Goal: Transaction & Acquisition: Download file/media

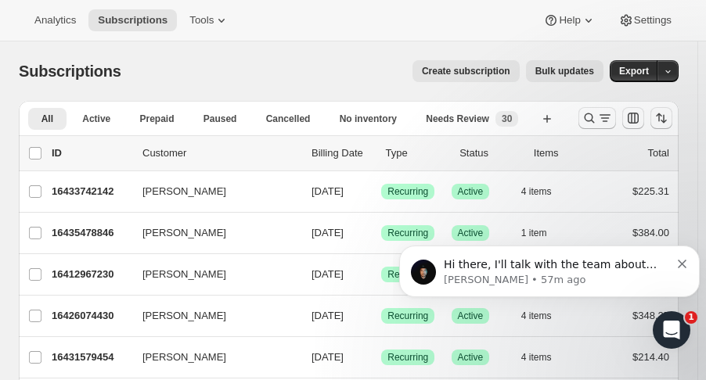
click at [623, 276] on p "Adrian • 57m ago" at bounding box center [557, 280] width 226 height 14
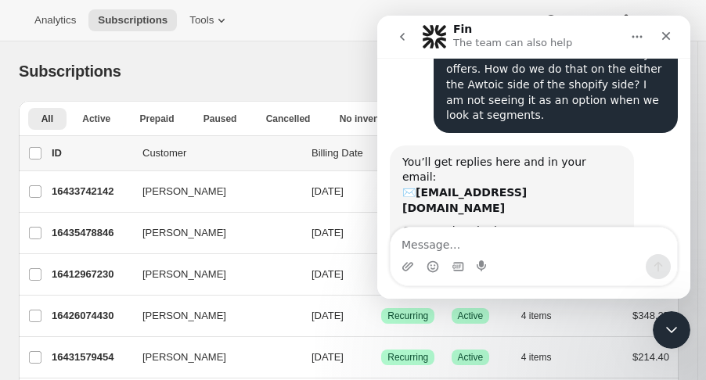
scroll to position [141, 0]
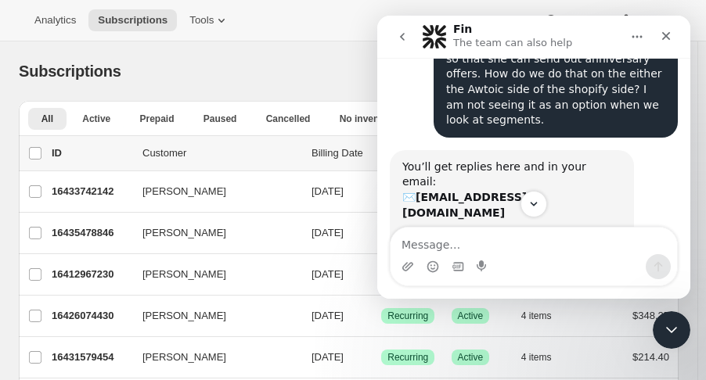
click at [324, 21] on div "Analytics Subscriptions Tools Help Settings" at bounding box center [353, 20] width 706 height 41
click at [89, 117] on span "Active" at bounding box center [96, 119] width 28 height 13
click at [63, 19] on span "Analytics" at bounding box center [54, 20] width 41 height 13
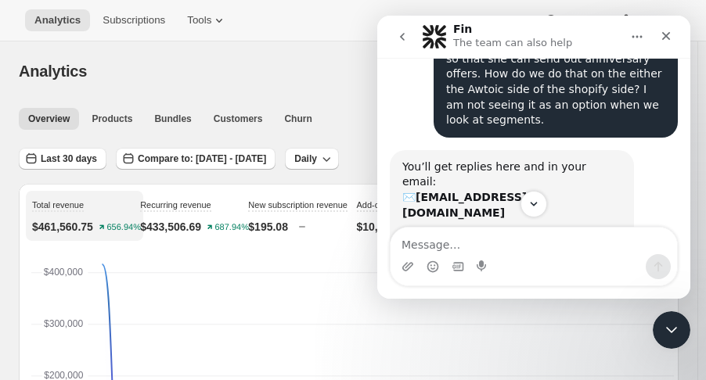
click at [313, 74] on div at bounding box center [392, 71] width 573 height 22
click at [663, 46] on div "Close" at bounding box center [666, 36] width 28 height 28
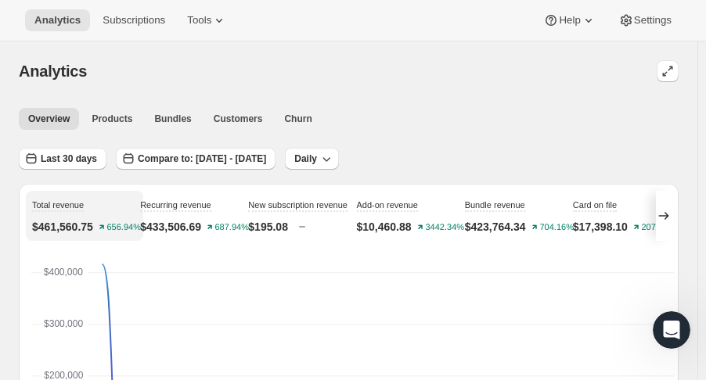
click at [77, 160] on span "Last 30 days" at bounding box center [69, 159] width 56 height 13
click at [81, 157] on span "Last 30 days" at bounding box center [69, 159] width 56 height 13
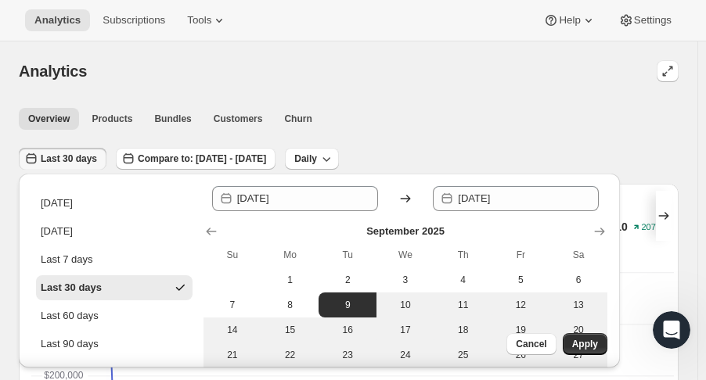
click at [409, 195] on icon at bounding box center [406, 199] width 16 height 16
click at [401, 200] on icon at bounding box center [406, 199] width 16 height 16
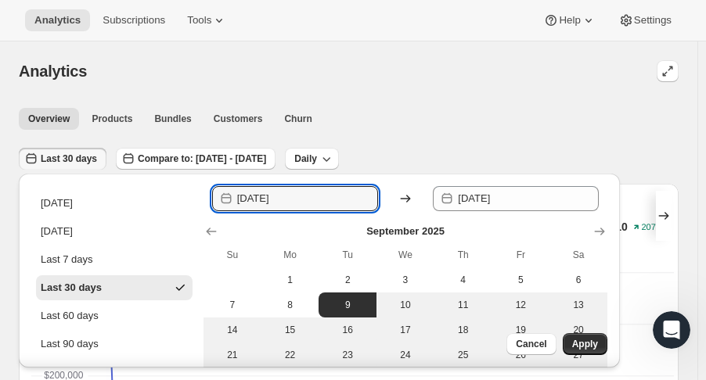
click at [305, 197] on input "[DATE]" at bounding box center [307, 198] width 141 height 25
drag, startPoint x: 305, startPoint y: 197, endPoint x: 269, endPoint y: 196, distance: 36.0
click at [269, 196] on input "[DATE]" at bounding box center [307, 198] width 141 height 25
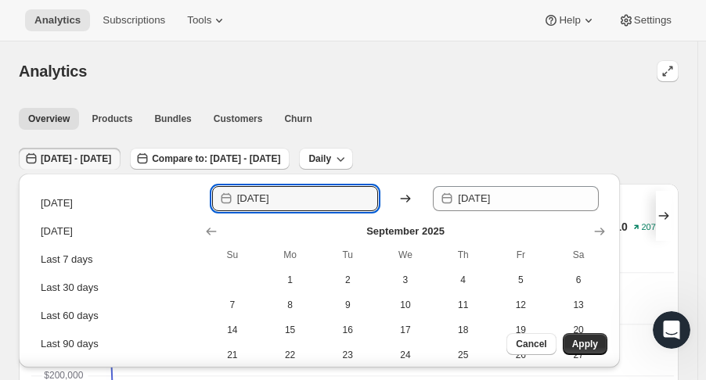
type input "[DATE]"
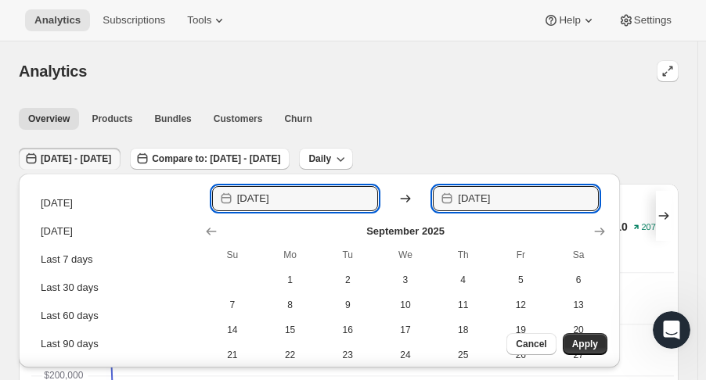
click at [547, 193] on input "[DATE]" at bounding box center [528, 198] width 141 height 25
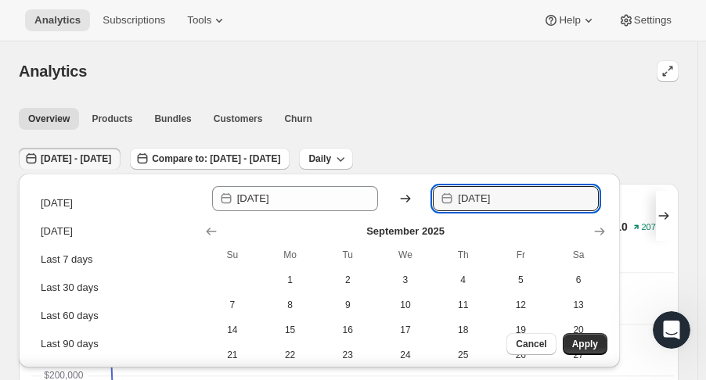
click at [576, 341] on span "Apply" at bounding box center [585, 344] width 26 height 13
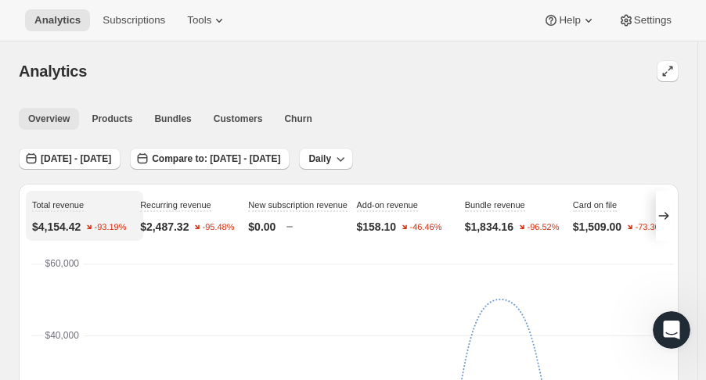
click at [221, 117] on span "Customers" at bounding box center [238, 119] width 49 height 13
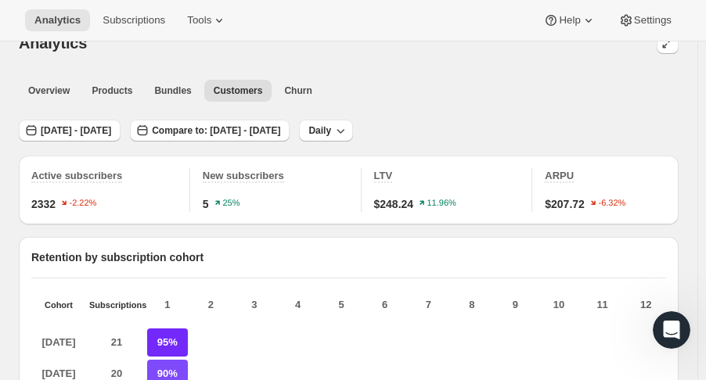
scroll to position [25, 0]
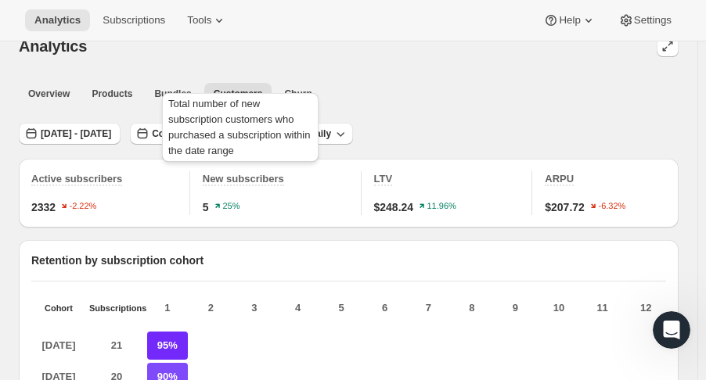
click at [263, 179] on span "New subscribers" at bounding box center [243, 179] width 81 height 12
click at [248, 176] on span "New subscribers" at bounding box center [243, 179] width 81 height 12
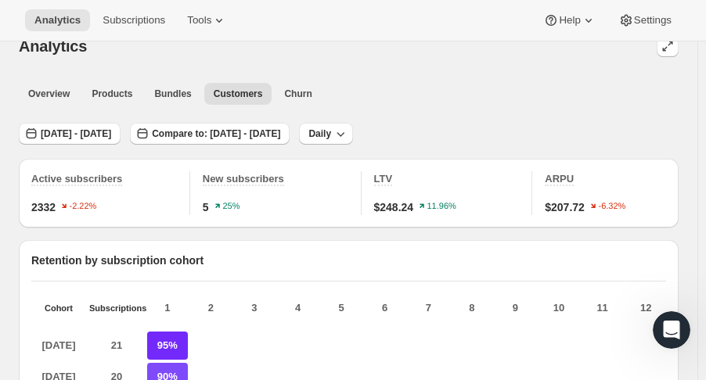
scroll to position [0, 0]
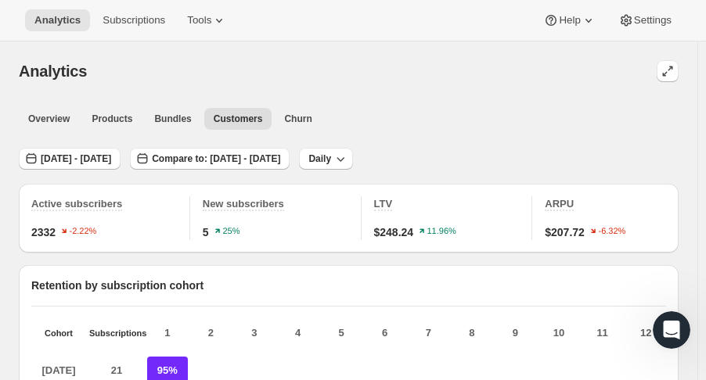
click at [211, 23] on icon at bounding box center [219, 21] width 16 height 16
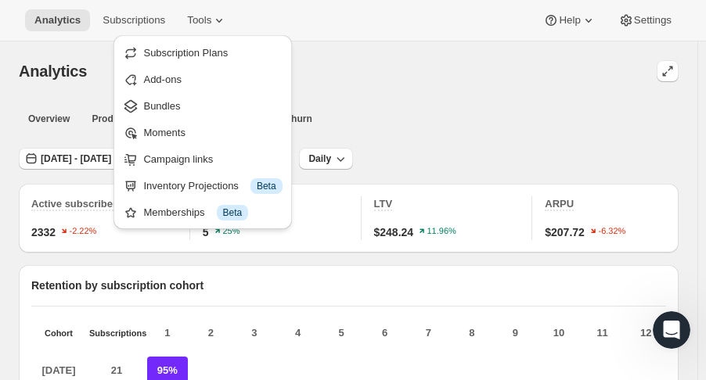
click at [470, 35] on div "Analytics Subscriptions Tools Help Settings" at bounding box center [353, 20] width 706 height 41
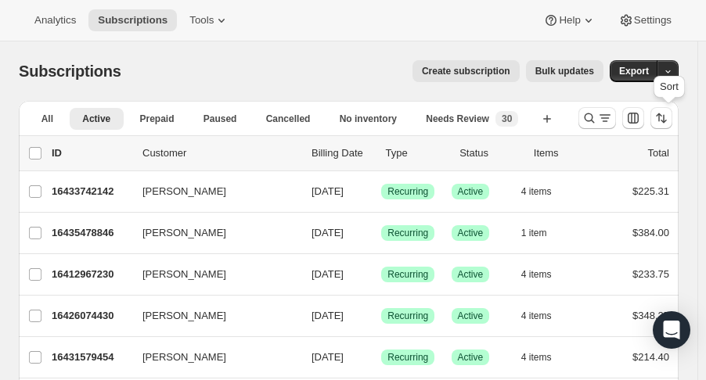
click at [666, 117] on icon "Sort the results" at bounding box center [661, 118] width 16 height 16
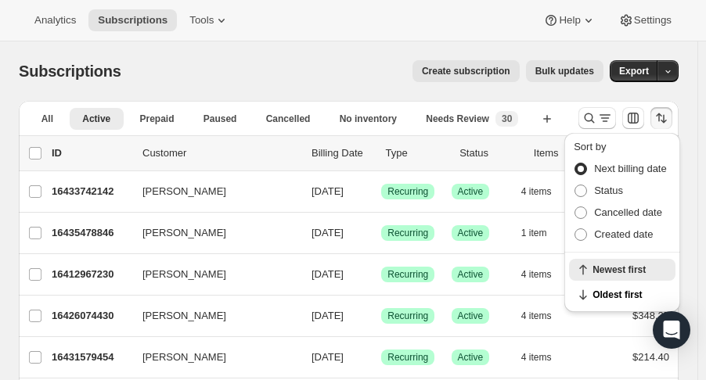
click at [632, 245] on div "Sort by Next billing date Status Cancelled date Created date" at bounding box center [622, 193] width 116 height 120
click at [632, 237] on span "Created date" at bounding box center [623, 235] width 59 height 12
click at [575, 229] on input "Created date" at bounding box center [574, 229] width 1 height 1
radio input "true"
click at [380, 54] on div "Subscriptions. This page is ready Subscriptions Create subscription Bulk update…" at bounding box center [349, 70] width 660 height 59
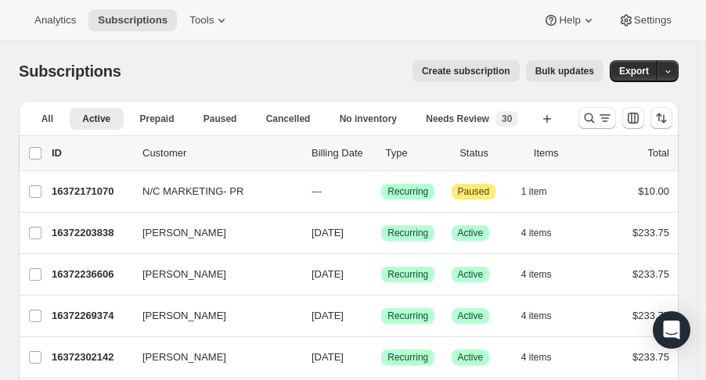
click at [550, 113] on icon "button" at bounding box center [547, 119] width 16 height 16
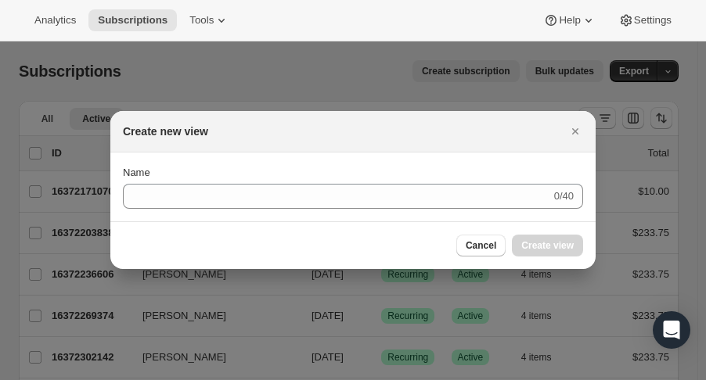
click at [578, 128] on icon "Close" at bounding box center [575, 132] width 16 height 16
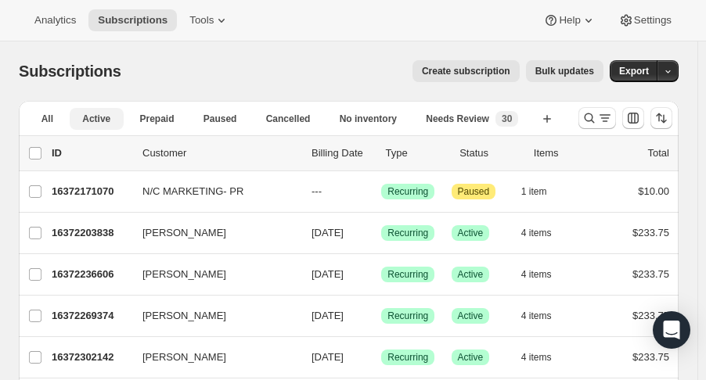
click at [531, 116] on button "Needs Review New 30" at bounding box center [472, 119] width 118 height 22
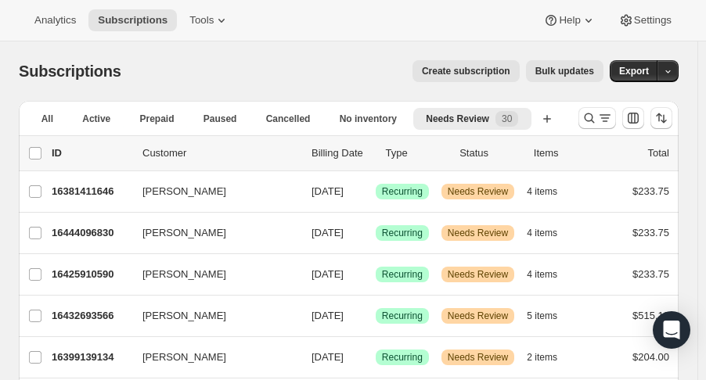
click at [108, 122] on span "Active" at bounding box center [96, 119] width 28 height 13
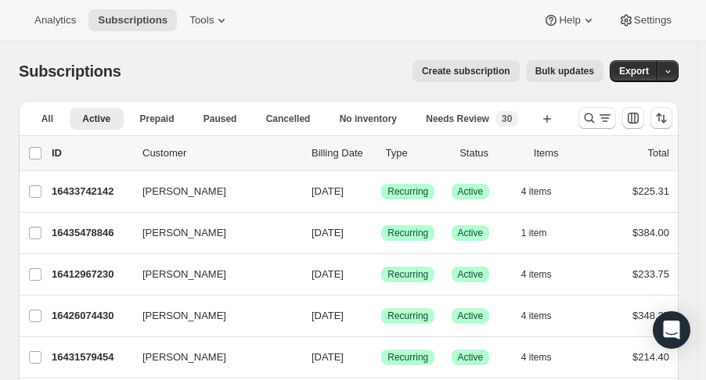
click at [661, 119] on icon "Sort the results" at bounding box center [658, 117] width 5 height 9
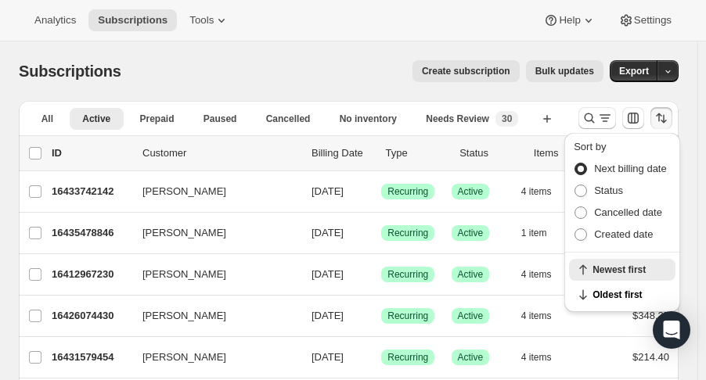
click at [619, 229] on span "Created date" at bounding box center [623, 235] width 59 height 12
click at [575, 229] on input "Created date" at bounding box center [574, 229] width 1 height 1
radio input "true"
click at [616, 293] on span "Newest first" at bounding box center [629, 295] width 74 height 13
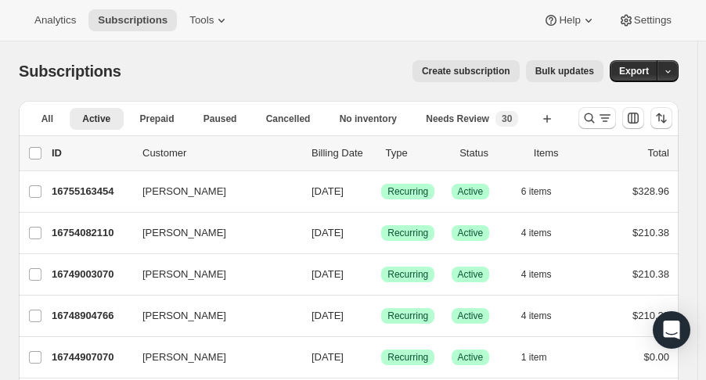
click at [351, 71] on div "Create subscription Bulk updates" at bounding box center [371, 71] width 463 height 22
click at [356, 42] on div "Subscriptions. This page is ready Subscriptions Create subscription Bulk update…" at bounding box center [349, 70] width 660 height 59
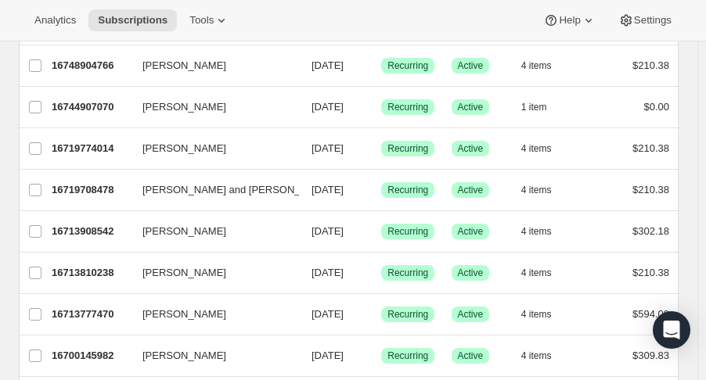
scroll to position [252, 0]
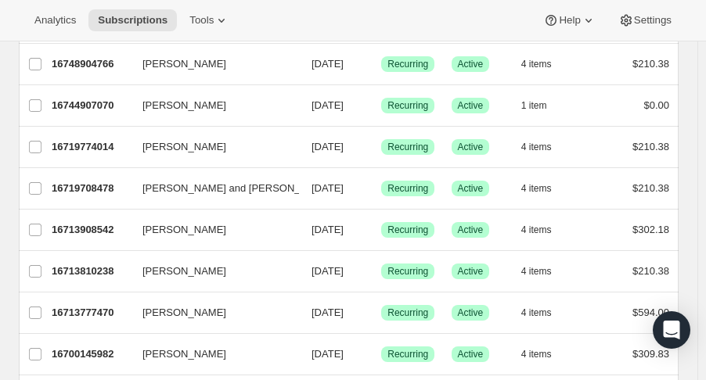
click at [94, 230] on p "16713908542" at bounding box center [91, 230] width 78 height 16
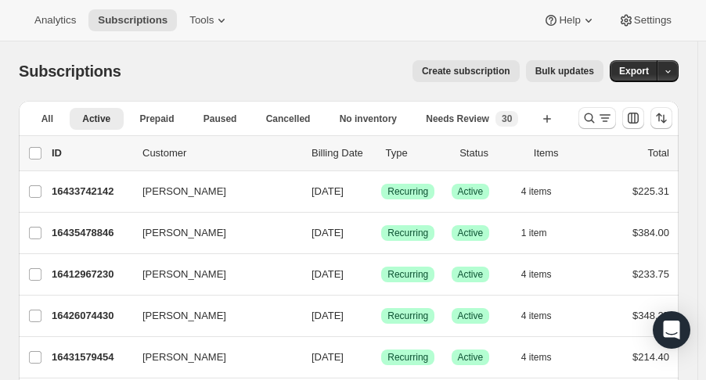
click at [666, 123] on icon "Sort the results" at bounding box center [661, 118] width 16 height 16
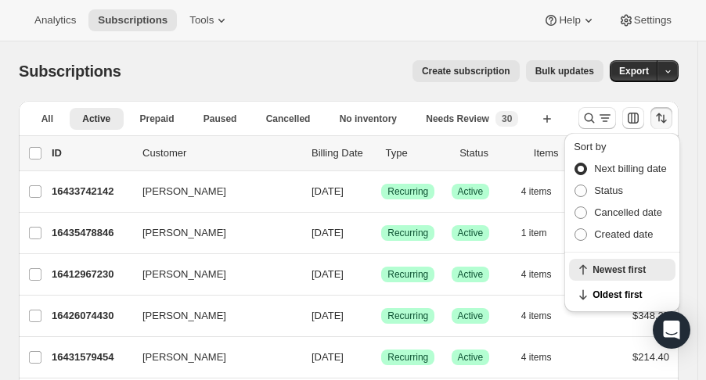
click at [627, 242] on span "Created date" at bounding box center [623, 235] width 59 height 16
click at [575, 229] on input "Created date" at bounding box center [574, 229] width 1 height 1
radio input "true"
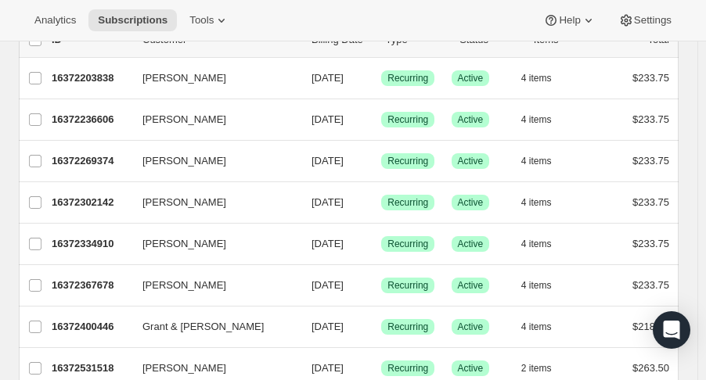
click at [679, 153] on div "[PERSON_NAME] 16372269374 [PERSON_NAME] [DATE] Success Recurring Success Active…" at bounding box center [349, 161] width 660 height 41
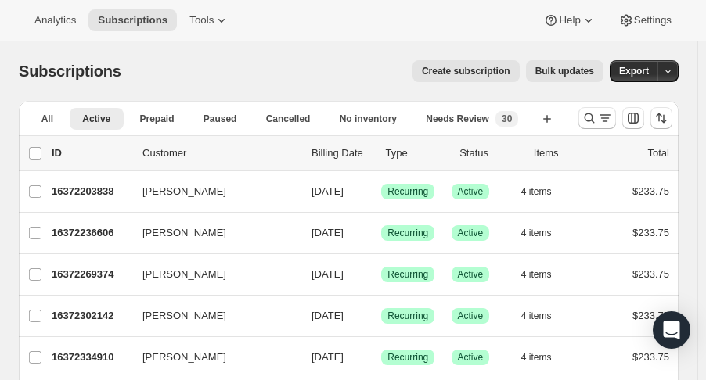
click at [665, 128] on button "Sort the results" at bounding box center [661, 118] width 22 height 22
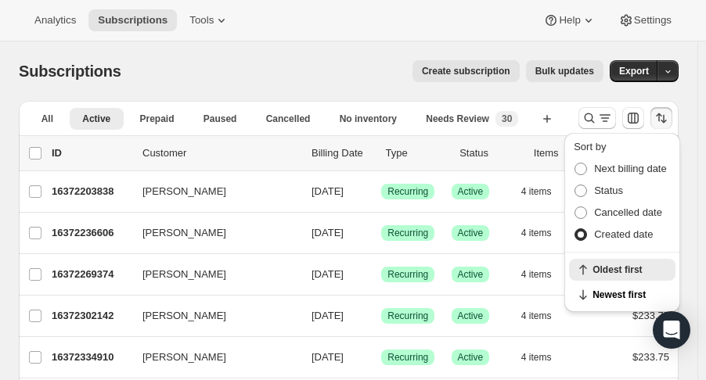
click at [632, 301] on button "Newest first" at bounding box center [622, 295] width 106 height 22
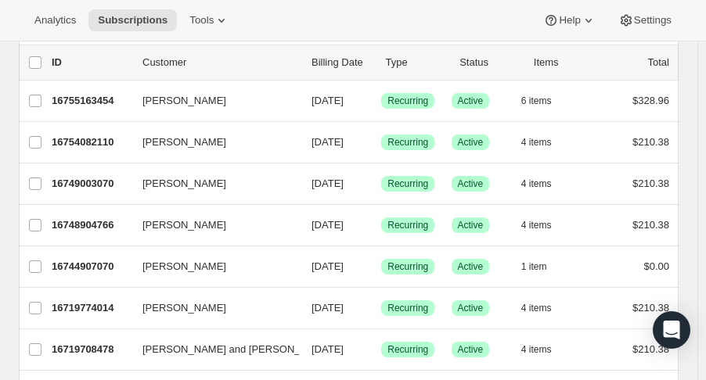
scroll to position [92, 0]
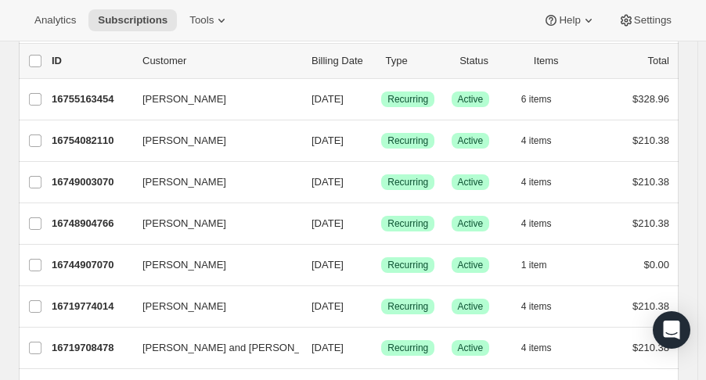
click at [91, 270] on p "16744907070" at bounding box center [91, 265] width 78 height 16
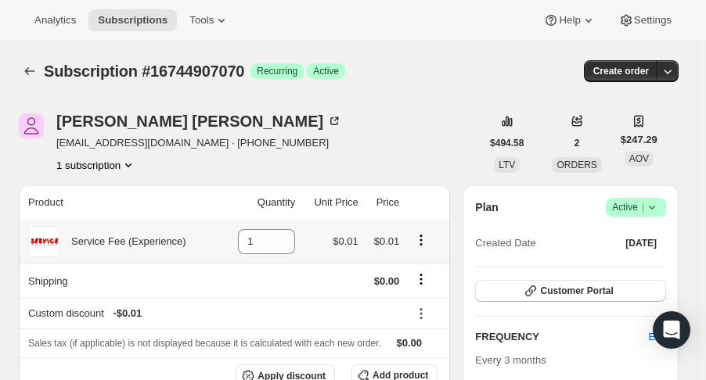
click at [423, 236] on icon "Product actions" at bounding box center [421, 240] width 16 height 16
click at [421, 267] on span "Swap variant" at bounding box center [426, 270] width 59 height 12
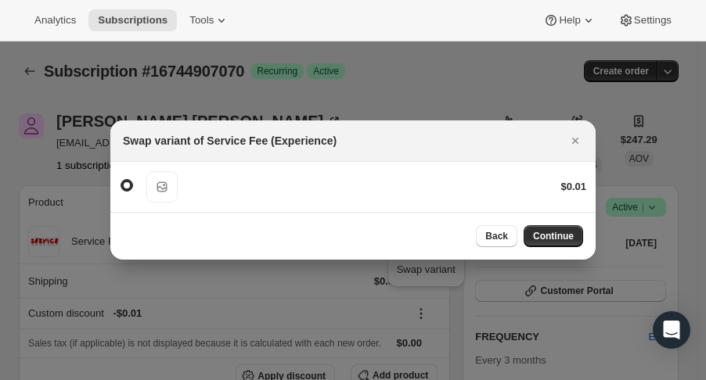
click at [572, 137] on icon "Close" at bounding box center [575, 141] width 16 height 16
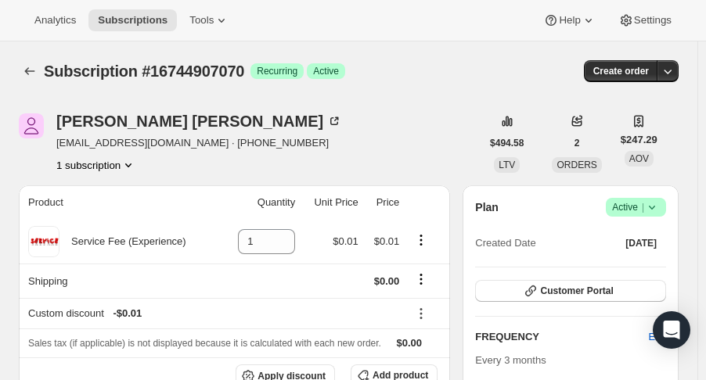
click at [125, 166] on icon "Product actions" at bounding box center [129, 165] width 16 height 16
click at [125, 248] on div "Service Fee (Experience)" at bounding box center [122, 242] width 127 height 16
click at [285, 223] on td "1" at bounding box center [260, 242] width 78 height 44
click at [285, 226] on td "1" at bounding box center [260, 242] width 78 height 44
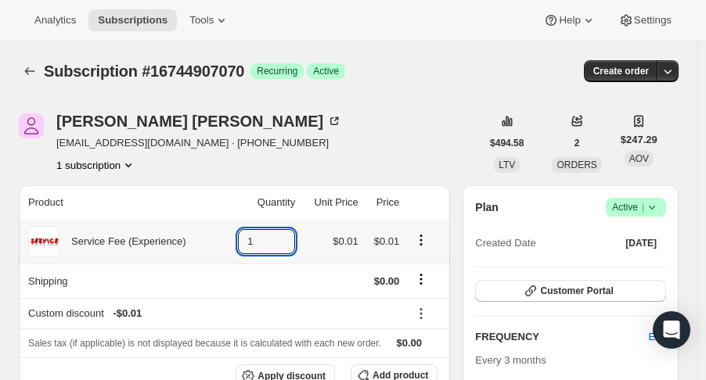
click at [282, 239] on icon at bounding box center [283, 247] width 16 height 16
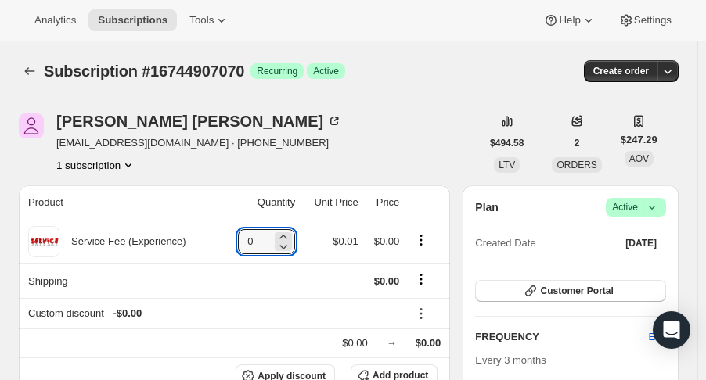
click at [675, 72] on icon "button" at bounding box center [668, 71] width 16 height 16
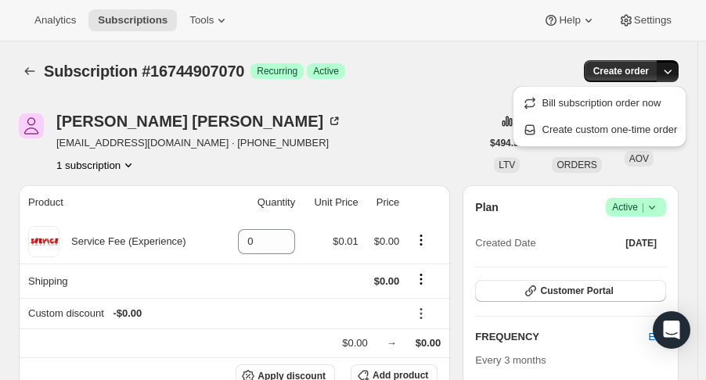
click at [297, 141] on div "[PERSON_NAME] [PERSON_NAME][EMAIL_ADDRESS][DOMAIN_NAME] · [PHONE_NUMBER] 1 subs…" at bounding box center [250, 142] width 462 height 59
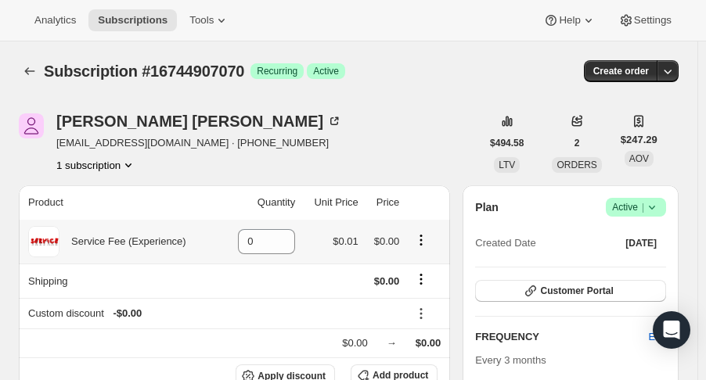
click at [422, 240] on icon "Product actions" at bounding box center [421, 240] width 16 height 16
click at [421, 277] on span "Swap variant" at bounding box center [426, 270] width 59 height 16
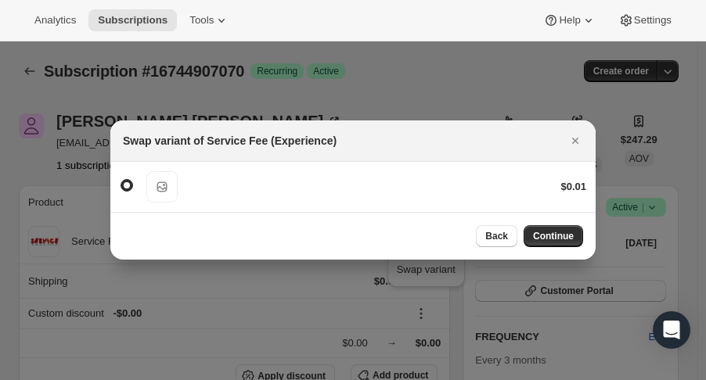
click at [548, 232] on span "Continue" at bounding box center [553, 236] width 41 height 13
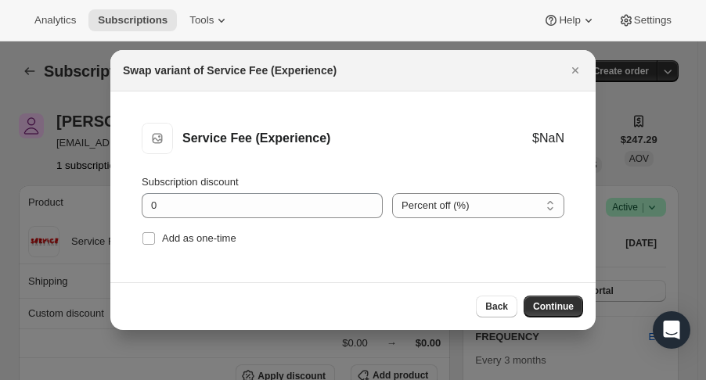
click at [573, 72] on icon "Close" at bounding box center [575, 70] width 6 height 6
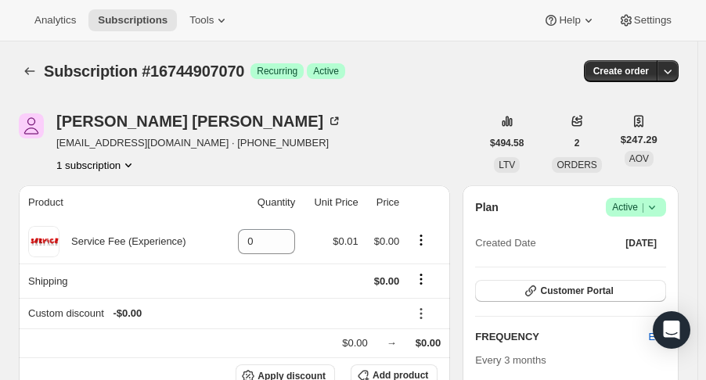
click at [29, 70] on icon "Subscriptions" at bounding box center [30, 71] width 16 height 16
type input "1"
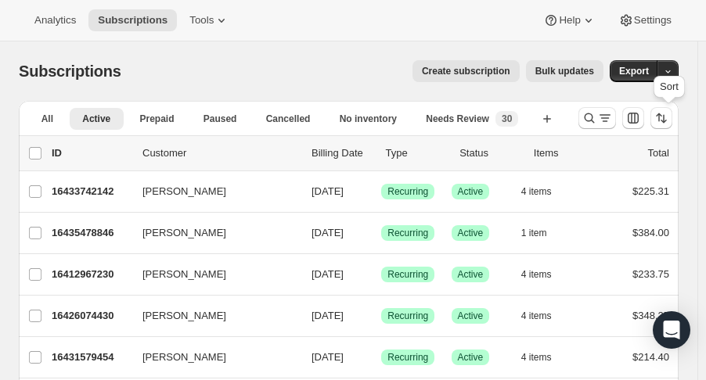
click at [669, 113] on icon "Sort the results" at bounding box center [661, 118] width 16 height 16
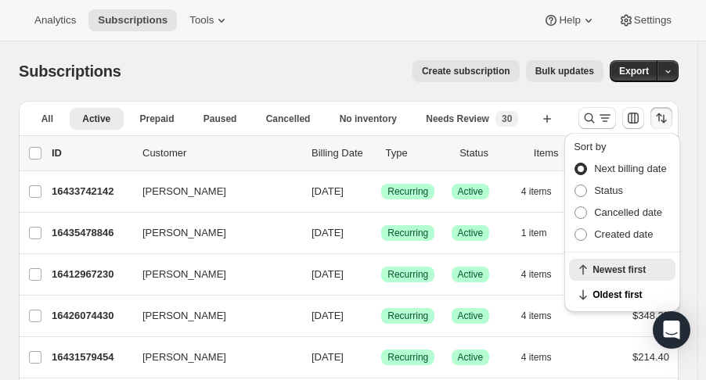
click at [610, 244] on label "Created date" at bounding box center [613, 235] width 79 height 22
click at [575, 229] on input "Created date" at bounding box center [574, 229] width 1 height 1
radio input "true"
click at [607, 298] on span "Newest first" at bounding box center [629, 295] width 74 height 13
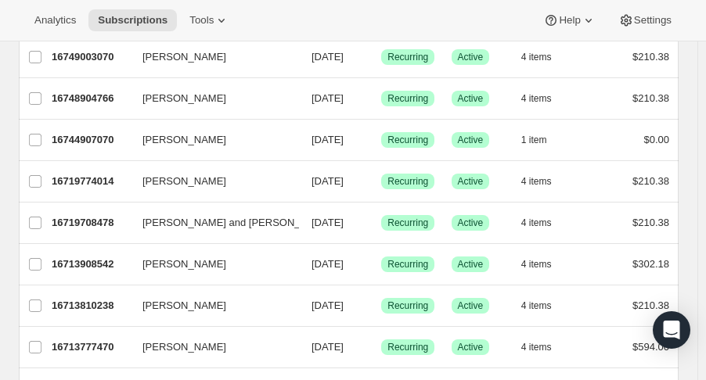
scroll to position [231, 0]
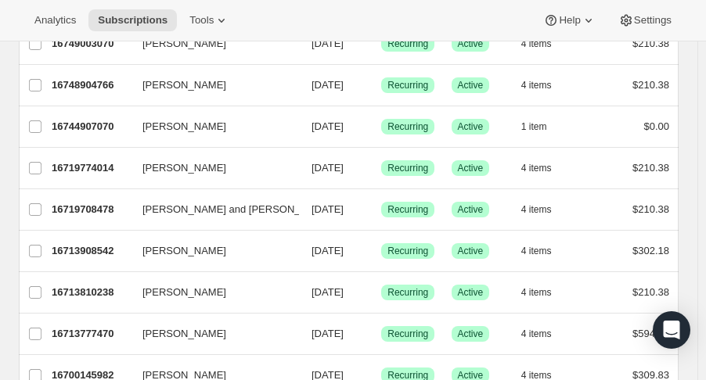
click at [192, 248] on span "[PERSON_NAME]" at bounding box center [184, 251] width 84 height 16
click at [194, 260] on div "16713908542 [PERSON_NAME] [DATE] Success Recurring Success Active 4 items $302.…" at bounding box center [360, 251] width 617 height 22
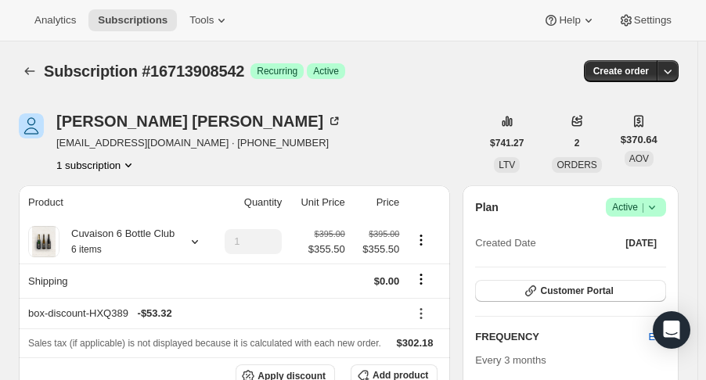
click at [33, 72] on icon "Subscriptions" at bounding box center [30, 71] width 16 height 16
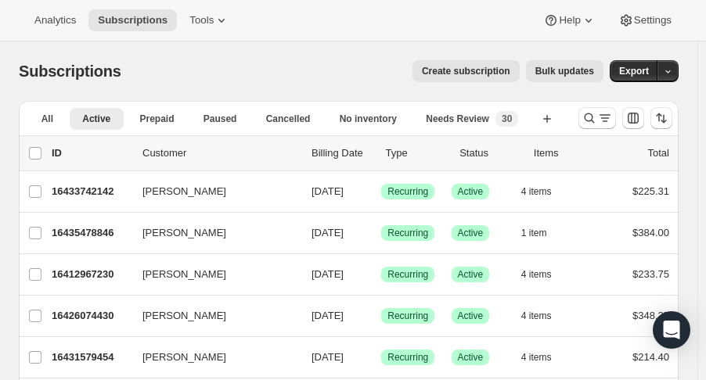
click at [673, 77] on icon "button" at bounding box center [668, 72] width 10 height 10
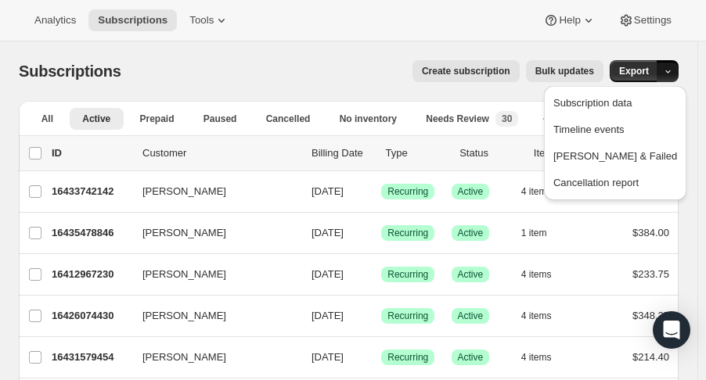
click at [644, 68] on span "Export" at bounding box center [634, 71] width 30 height 13
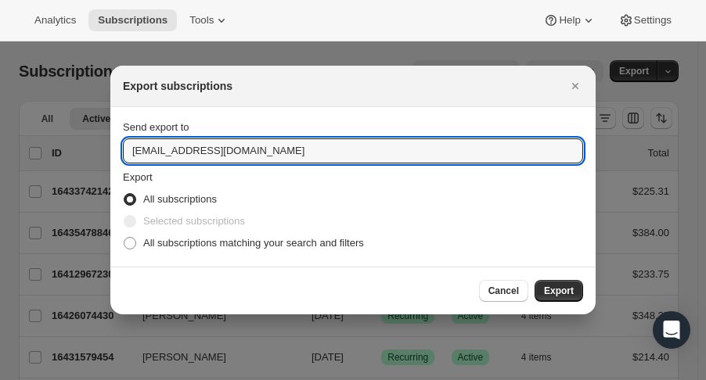
drag, startPoint x: 175, startPoint y: 149, endPoint x: 42, endPoint y: 157, distance: 132.5
type input "[EMAIL_ADDRESS][DOMAIN_NAME]"
click at [571, 84] on icon "Close" at bounding box center [575, 86] width 16 height 16
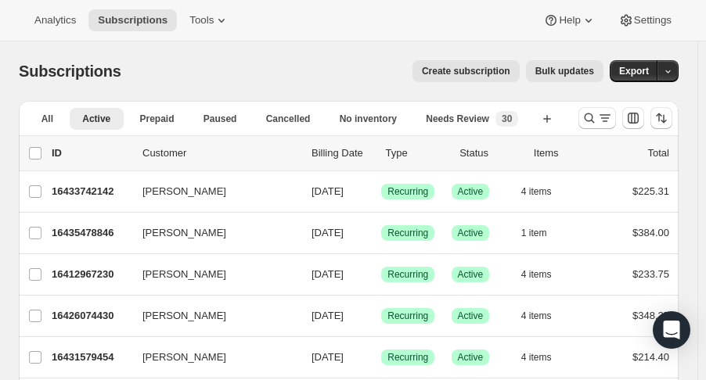
click at [214, 23] on icon at bounding box center [222, 21] width 16 height 16
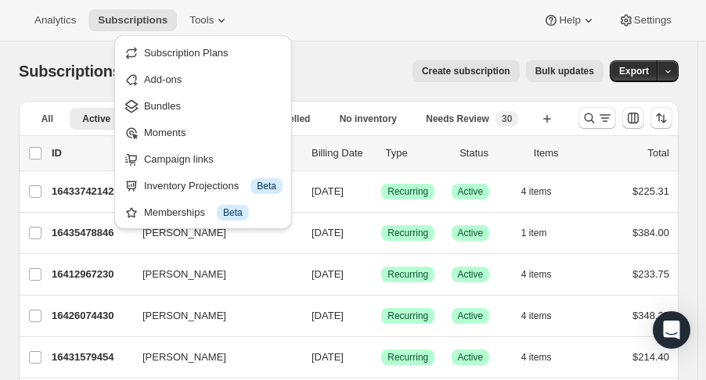
click at [42, 23] on span "Analytics" at bounding box center [54, 20] width 41 height 13
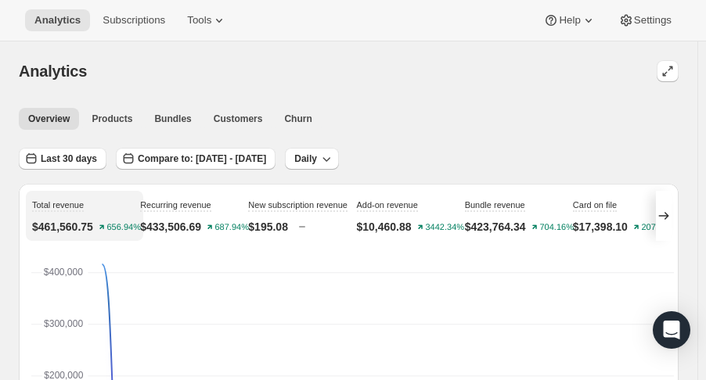
click at [82, 159] on span "Last 30 days" at bounding box center [69, 159] width 56 height 13
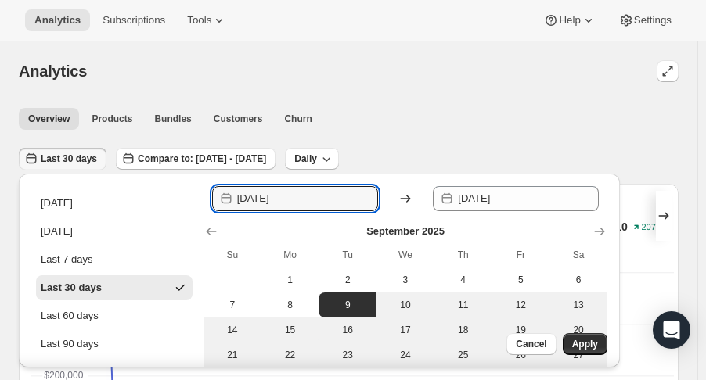
drag, startPoint x: 327, startPoint y: 199, endPoint x: 270, endPoint y: 196, distance: 57.2
click at [270, 196] on input "[DATE]" at bounding box center [307, 198] width 141 height 25
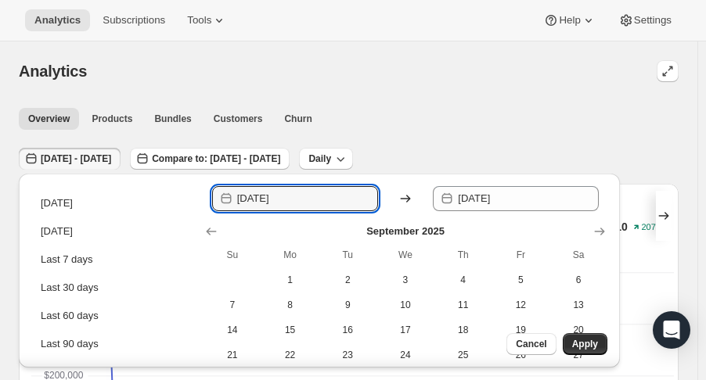
type input "[DATE]"
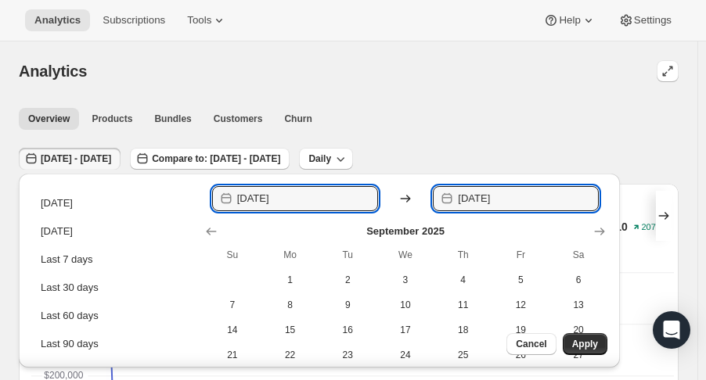
click at [532, 192] on input "[DATE]" at bounding box center [528, 198] width 141 height 25
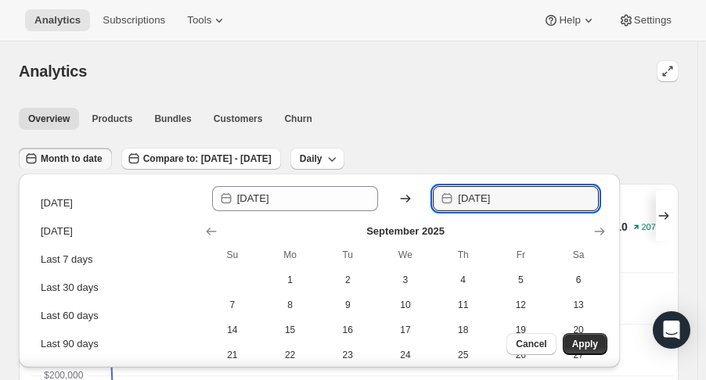
type input "[DATE]"
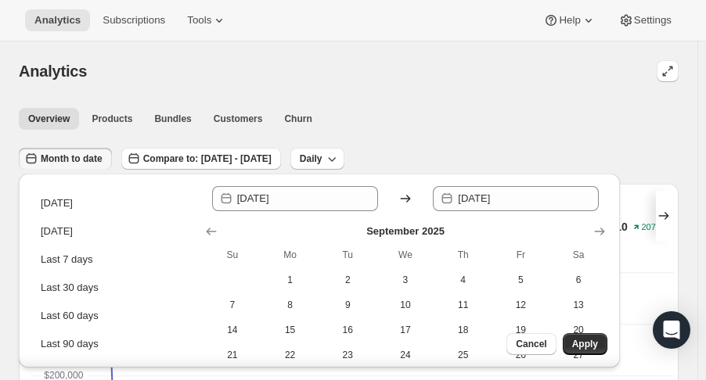
click at [585, 340] on span "Apply" at bounding box center [585, 344] width 26 height 13
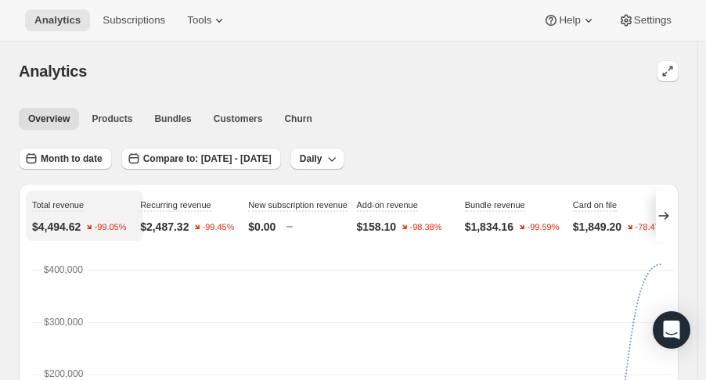
click at [221, 116] on span "Customers" at bounding box center [238, 119] width 49 height 13
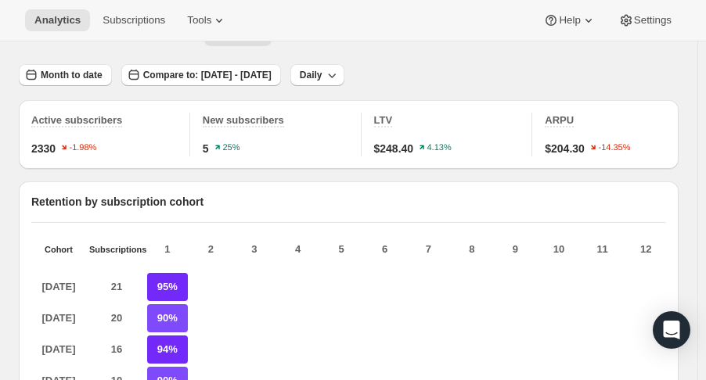
scroll to position [85, 0]
click at [656, 167] on div "Active subscribers 2330 -1.98% New subscribers 5 25% LTV $248.40 4.13% ARPU $20…" at bounding box center [349, 133] width 660 height 69
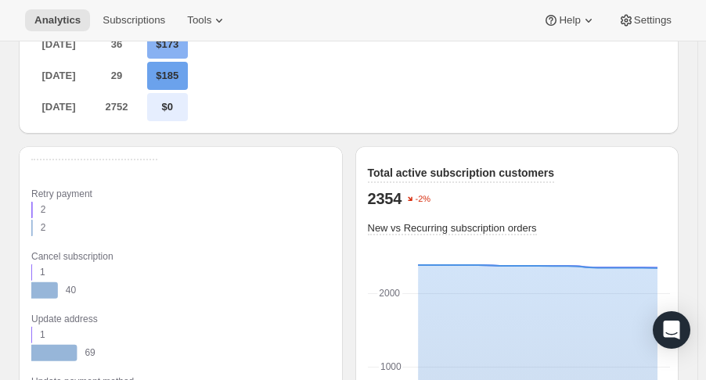
scroll to position [1096, 0]
click at [667, 25] on span "Settings" at bounding box center [653, 20] width 38 height 13
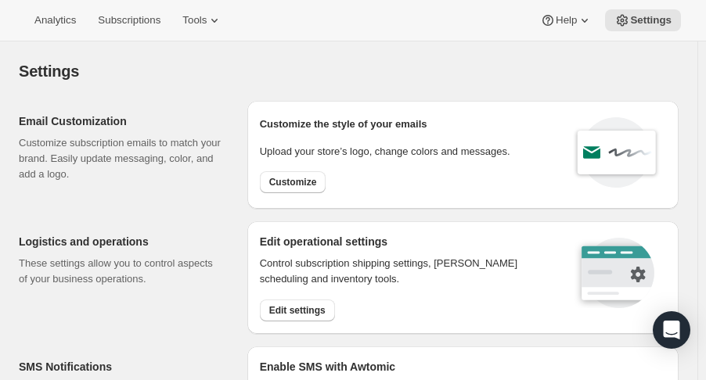
click at [74, 16] on span "Analytics" at bounding box center [54, 20] width 41 height 13
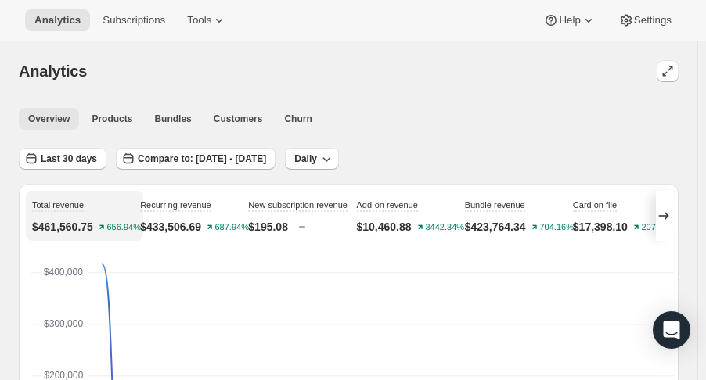
click at [222, 118] on span "Customers" at bounding box center [238, 119] width 49 height 13
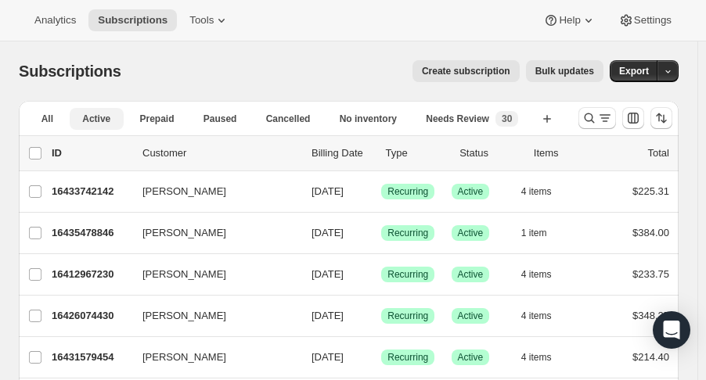
click at [51, 123] on span "All" at bounding box center [47, 119] width 12 height 13
click at [635, 72] on span "Export" at bounding box center [634, 71] width 30 height 13
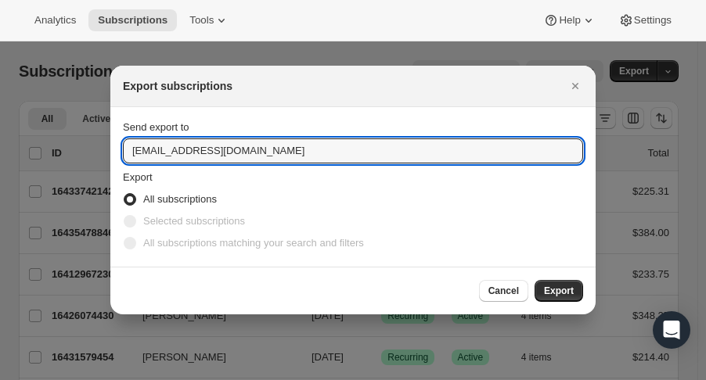
drag, startPoint x: 175, startPoint y: 154, endPoint x: 88, endPoint y: 153, distance: 87.7
type input "[EMAIL_ADDRESS][DOMAIN_NAME]"
click at [553, 285] on span "Export" at bounding box center [559, 291] width 30 height 13
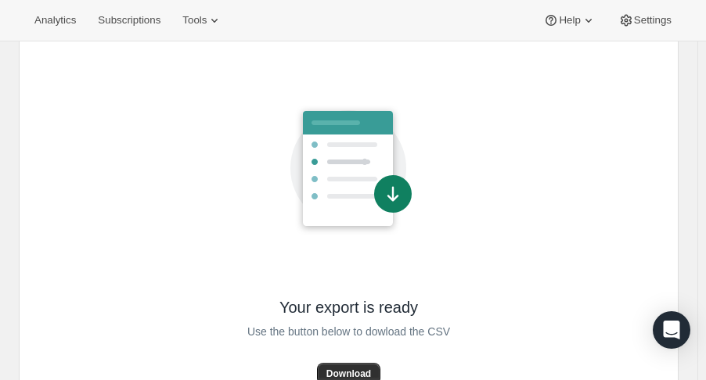
scroll to position [128, 0]
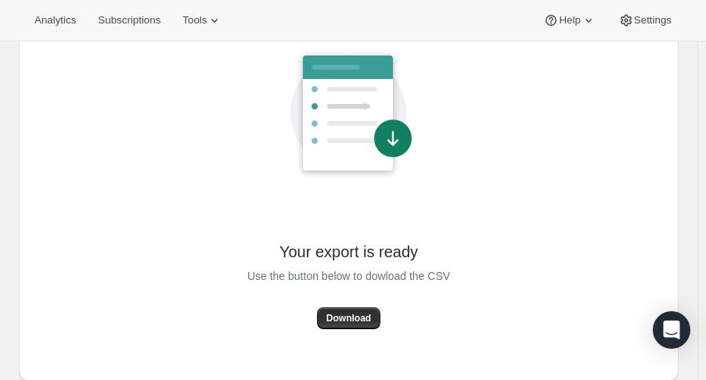
click at [360, 311] on button "Download" at bounding box center [348, 319] width 63 height 22
